Goal: Use online tool/utility: Utilize a website feature to perform a specific function

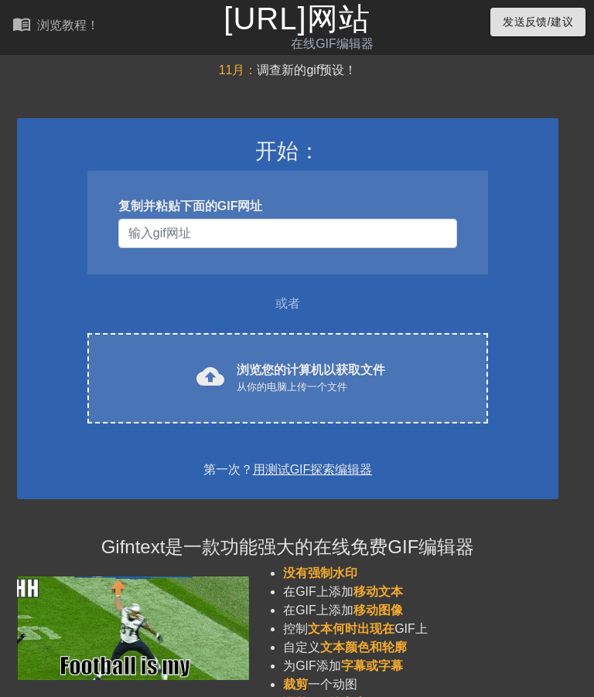
click at [227, 377] on div "cloud_upload 浏览您的计算机以获取文件 从你的电脑上传一个文件" at bounding box center [287, 378] width 335 height 35
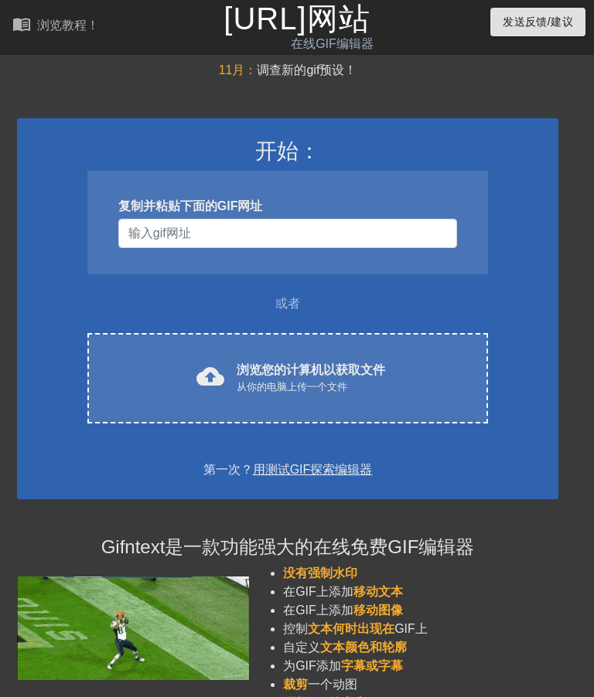
click at [325, 370] on div "浏览您的计算机以获取文件 从你的电脑上传一个文件" at bounding box center [311, 378] width 148 height 34
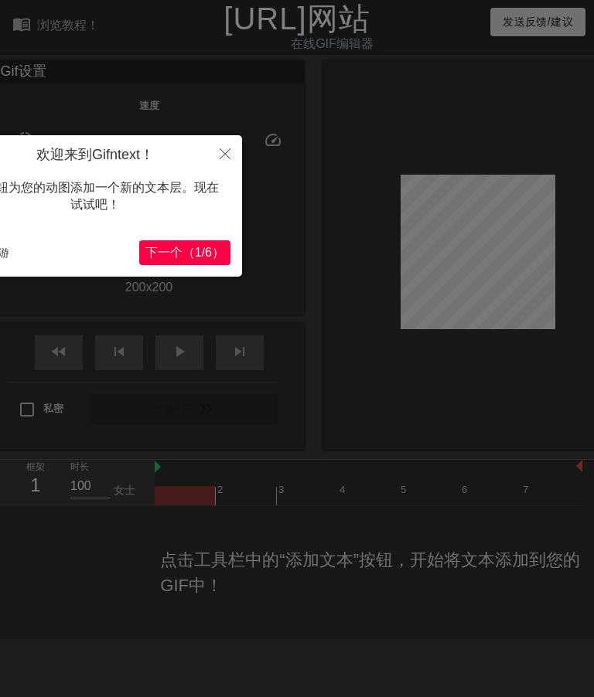
click at [230, 155] on icon "关闭" at bounding box center [225, 153] width 11 height 11
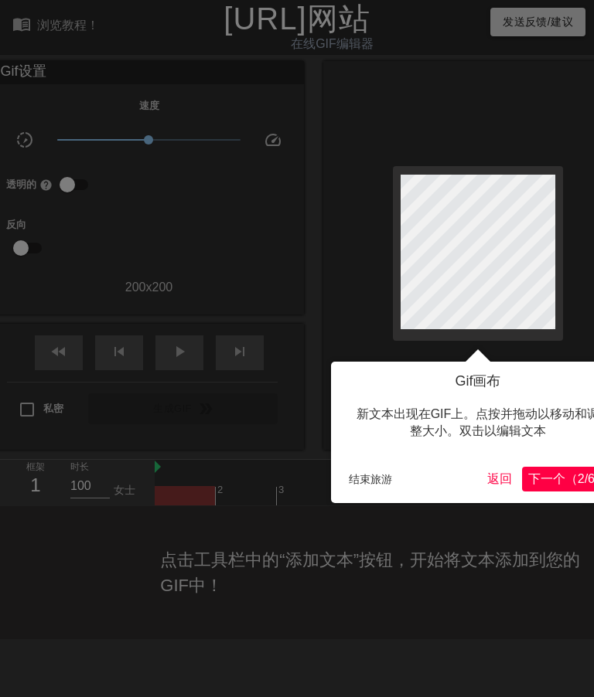
click at [380, 482] on button "结束旅游" at bounding box center [370, 479] width 56 height 23
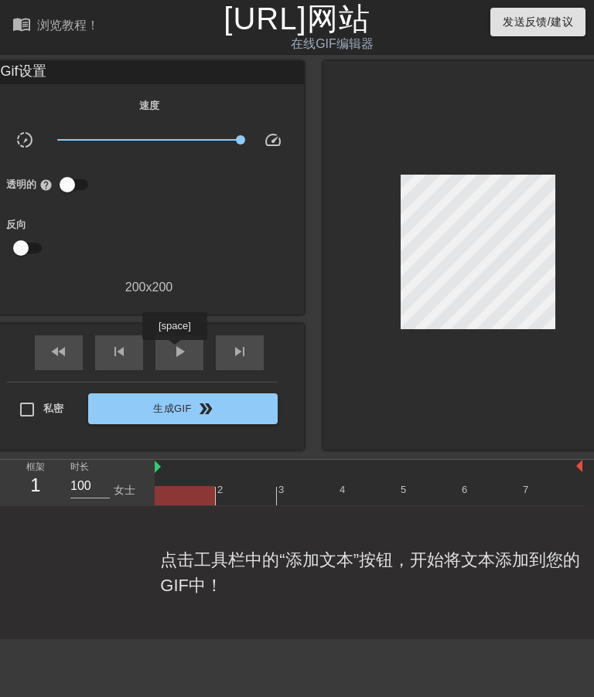
click at [176, 351] on span "play_arrow" at bounding box center [179, 351] width 19 height 19
click at [68, 182] on input "checkbox" at bounding box center [67, 184] width 88 height 29
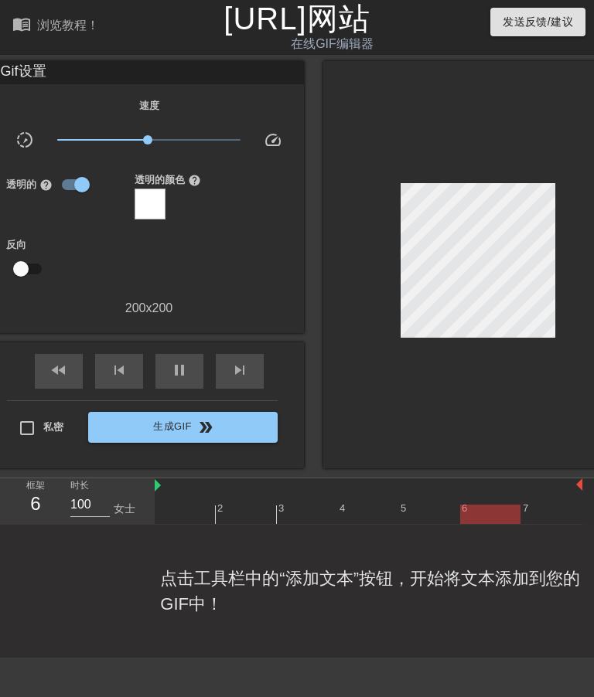
click at [64, 189] on input "checkbox" at bounding box center [82, 184] width 88 height 29
checkbox input "false"
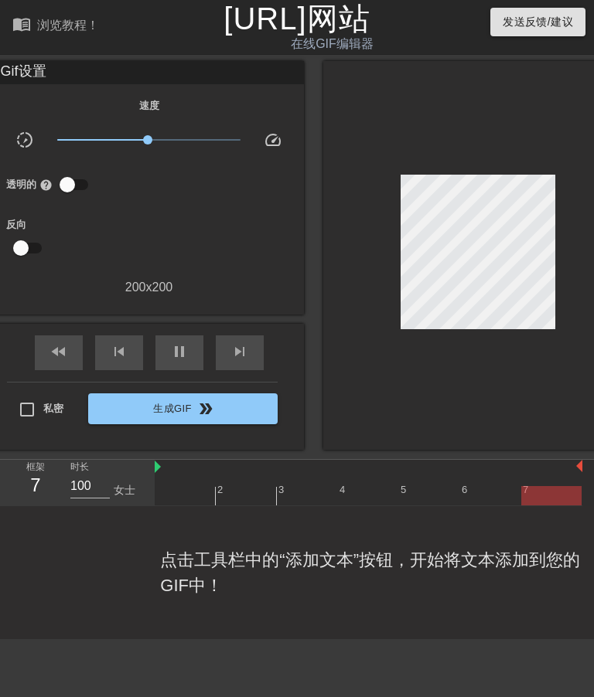
click at [147, 404] on span "生成GIF double_arrow" at bounding box center [182, 409] width 177 height 19
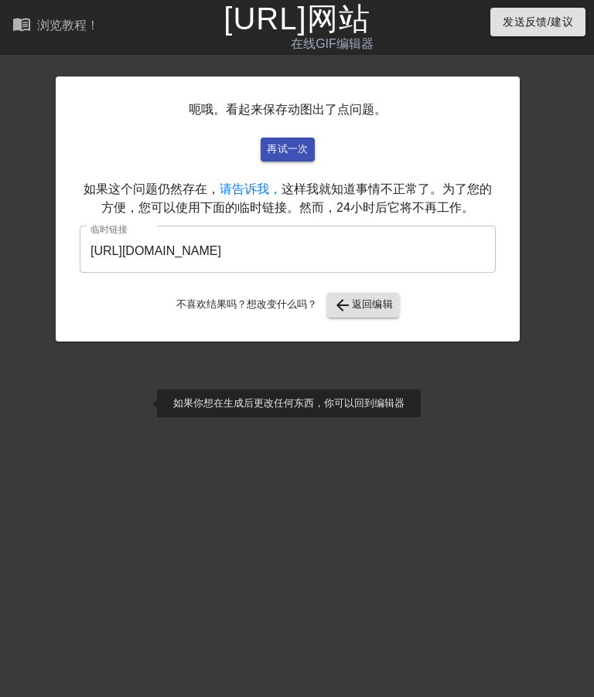
click at [380, 300] on span "arrow_back 返回编辑" at bounding box center [363, 305] width 60 height 19
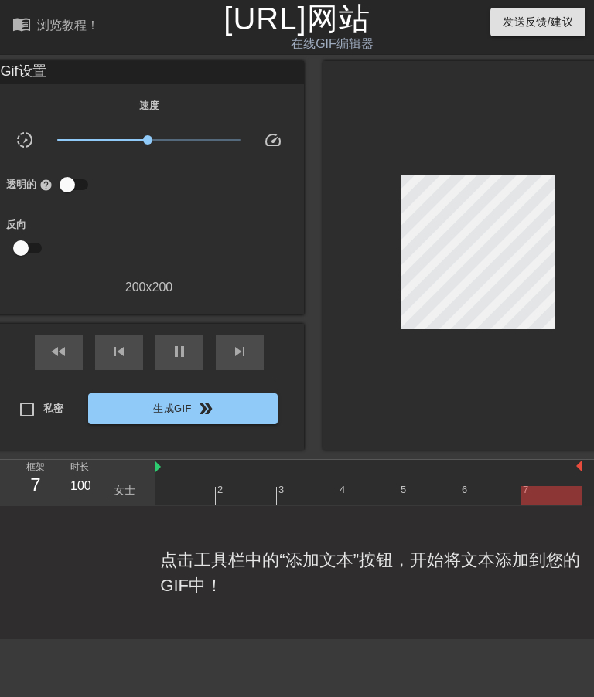
click at [25, 407] on input "私密" at bounding box center [27, 409] width 32 height 32
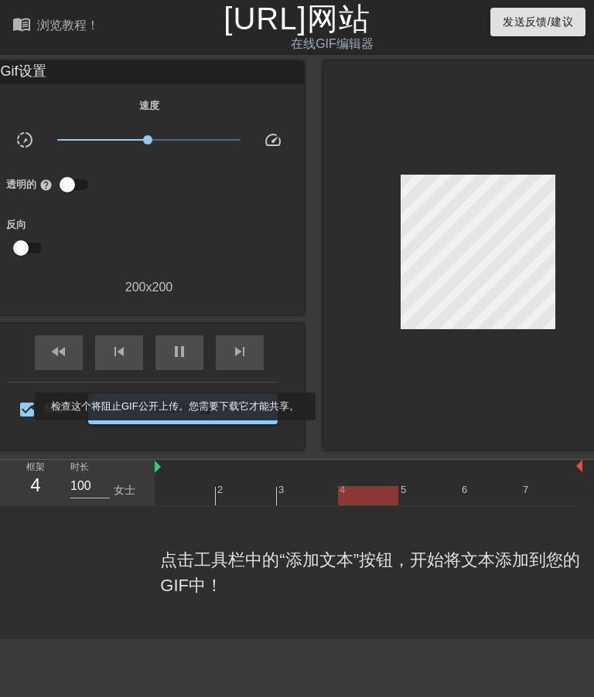
click at [28, 407] on input "私密" at bounding box center [27, 409] width 32 height 32
checkbox input "false"
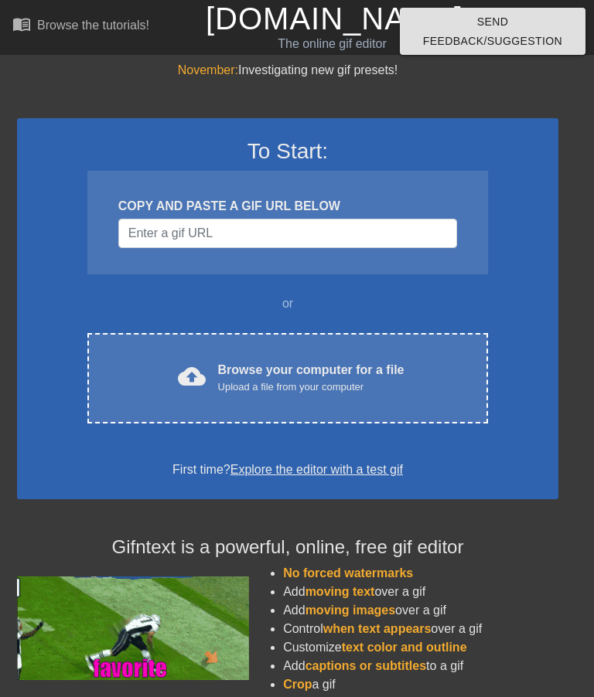
click at [341, 364] on div "Browse your computer for a file Upload a file from your computer" at bounding box center [311, 378] width 186 height 34
